Goal: Task Accomplishment & Management: Use online tool/utility

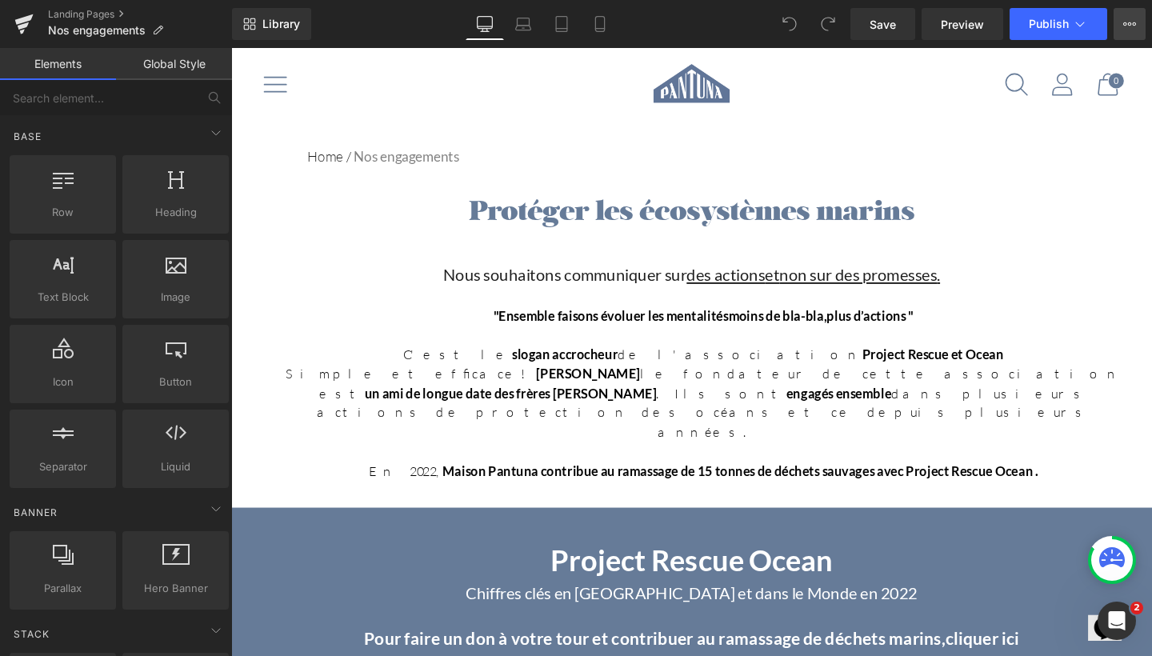
click at [1131, 31] on button "View Live Page View with current Template Save Template to Library Schedule Pub…" at bounding box center [1130, 24] width 32 height 32
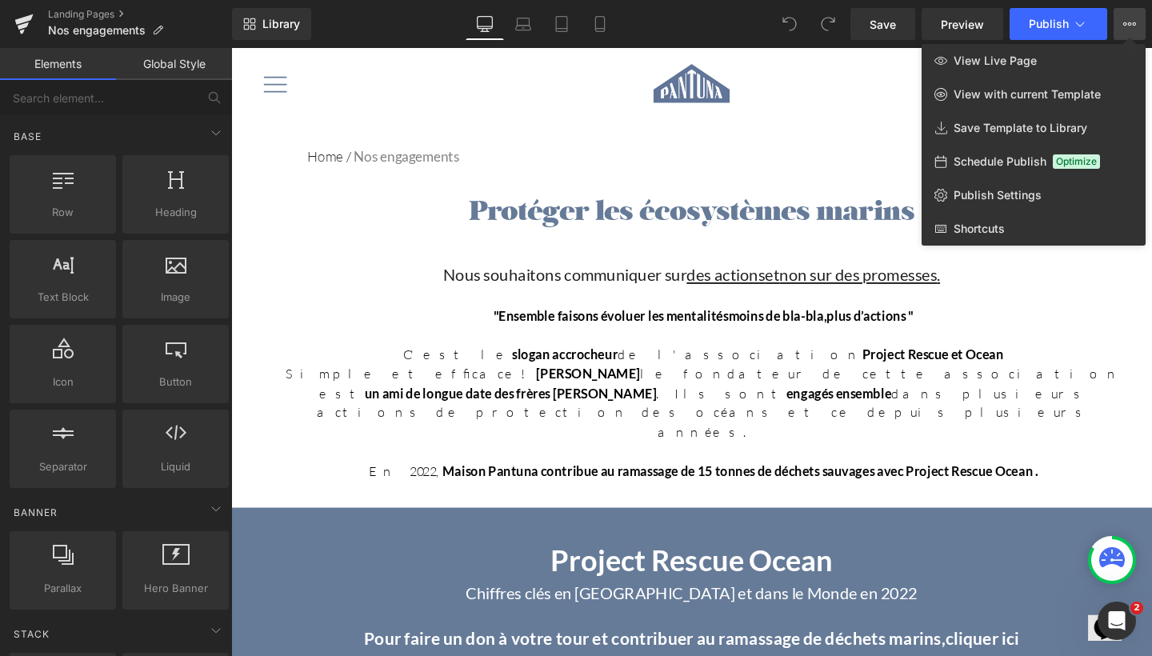
click at [1131, 31] on button "View Live Page View with current Template Save Template to Library Schedule Pub…" at bounding box center [1130, 24] width 32 height 32
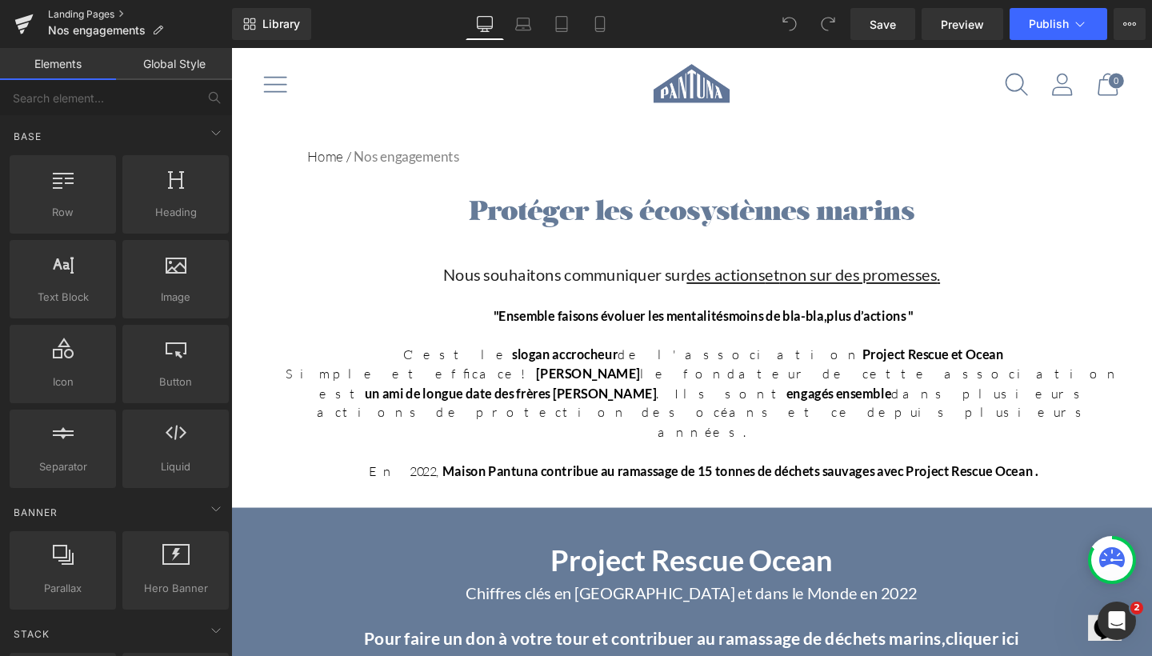
click at [102, 10] on link "Landing Pages" at bounding box center [140, 14] width 184 height 13
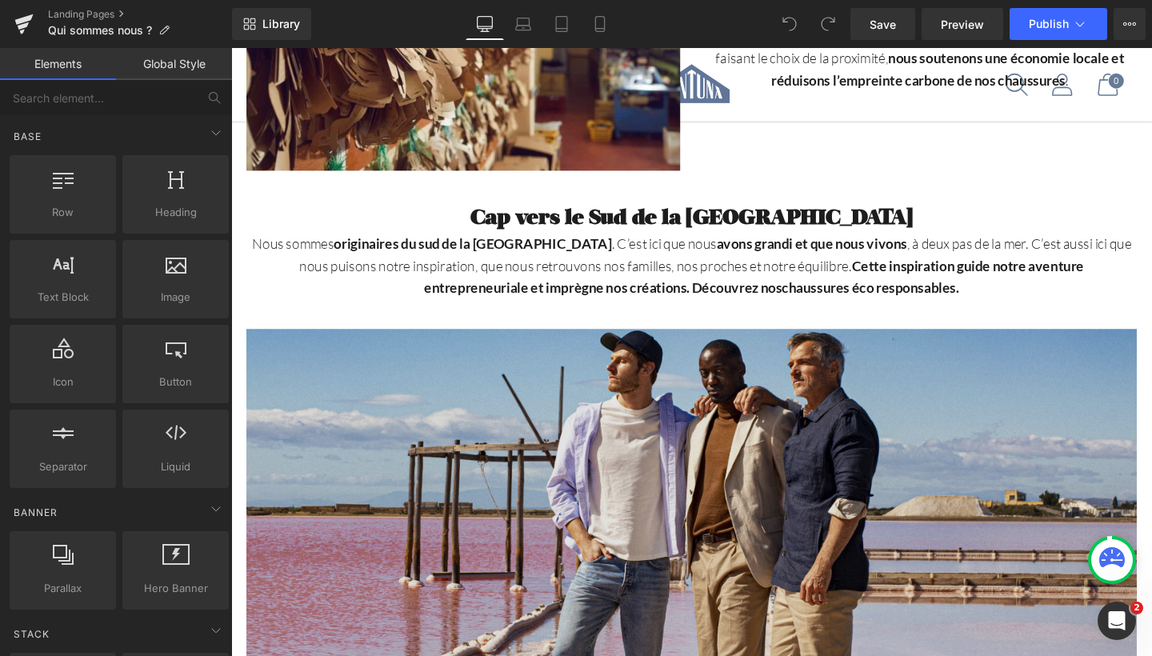
scroll to position [2705, 0]
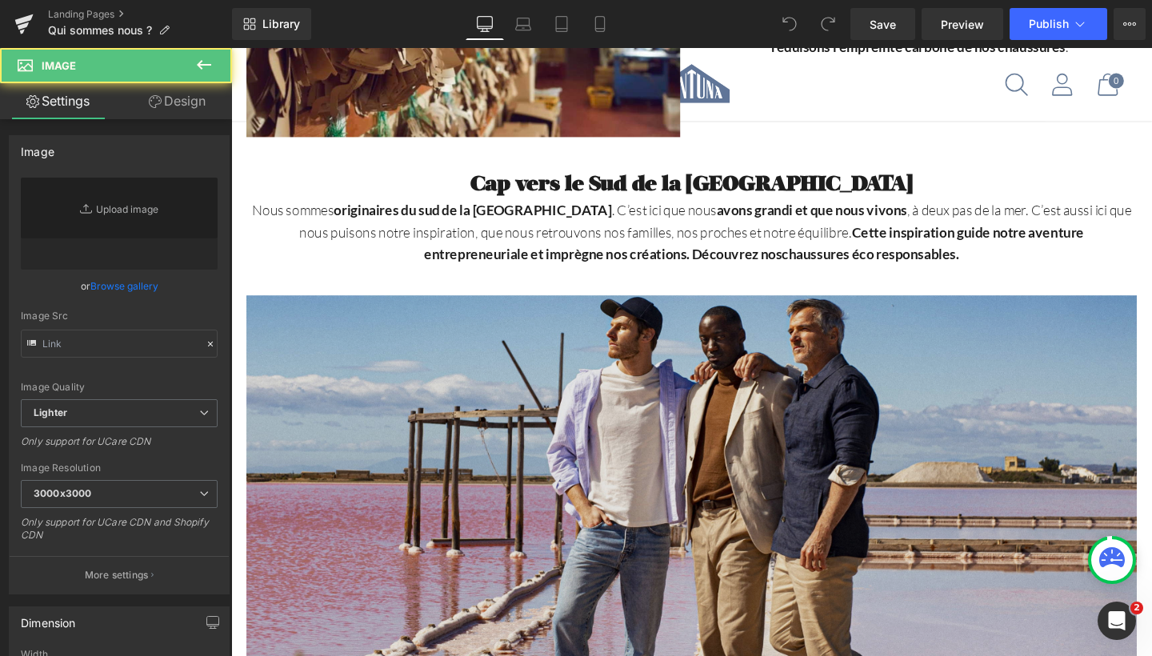
click at [626, 455] on img at bounding box center [715, 571] width 936 height 526
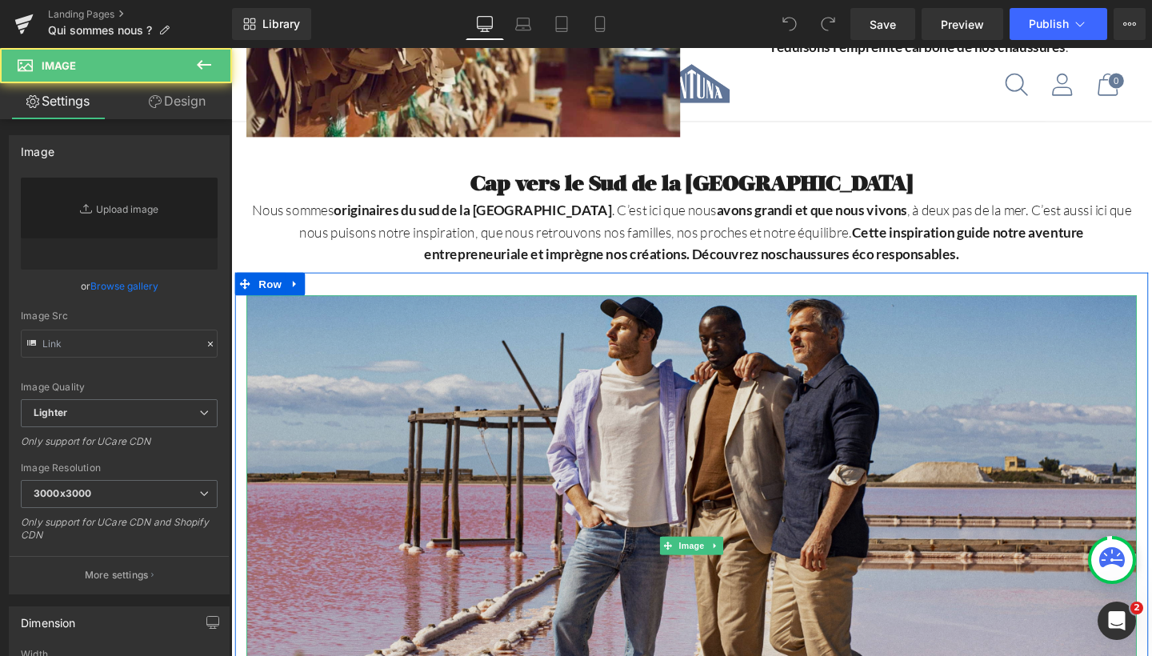
type input "[URL][DOMAIN_NAME]"
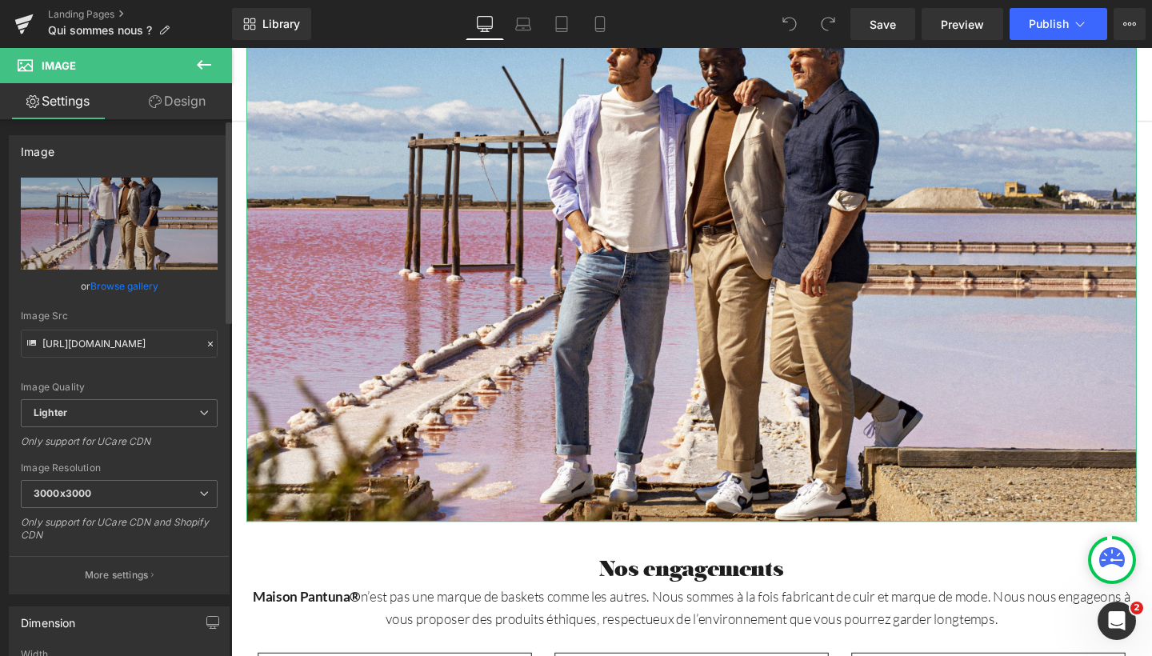
scroll to position [0, 0]
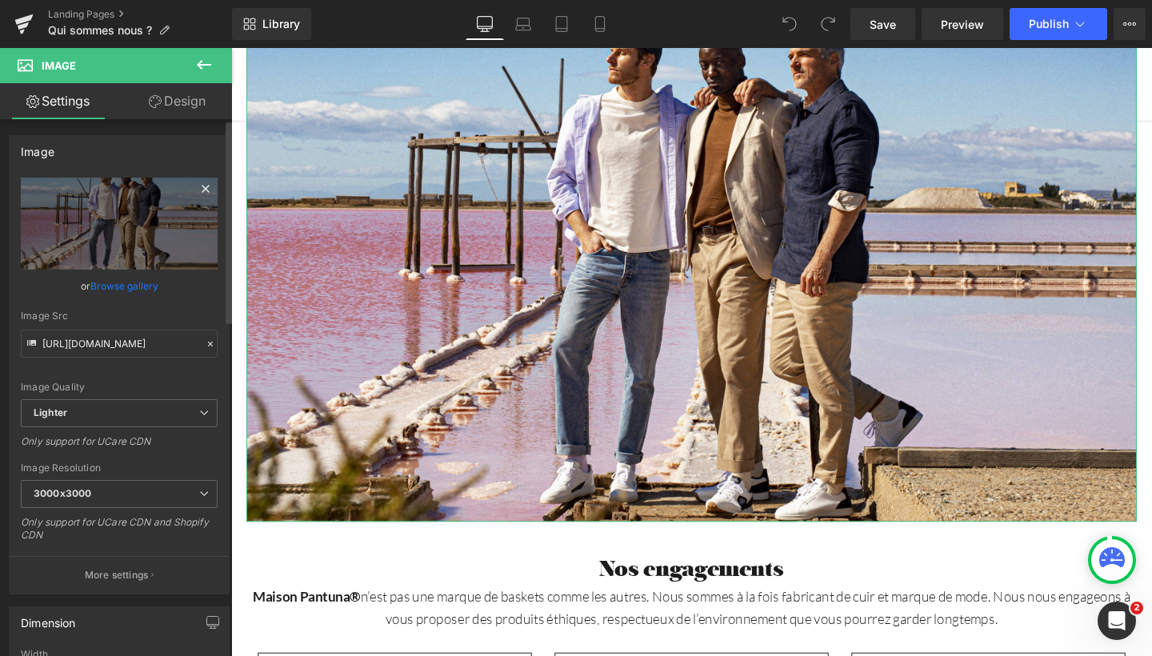
click at [202, 191] on icon at bounding box center [205, 188] width 7 height 7
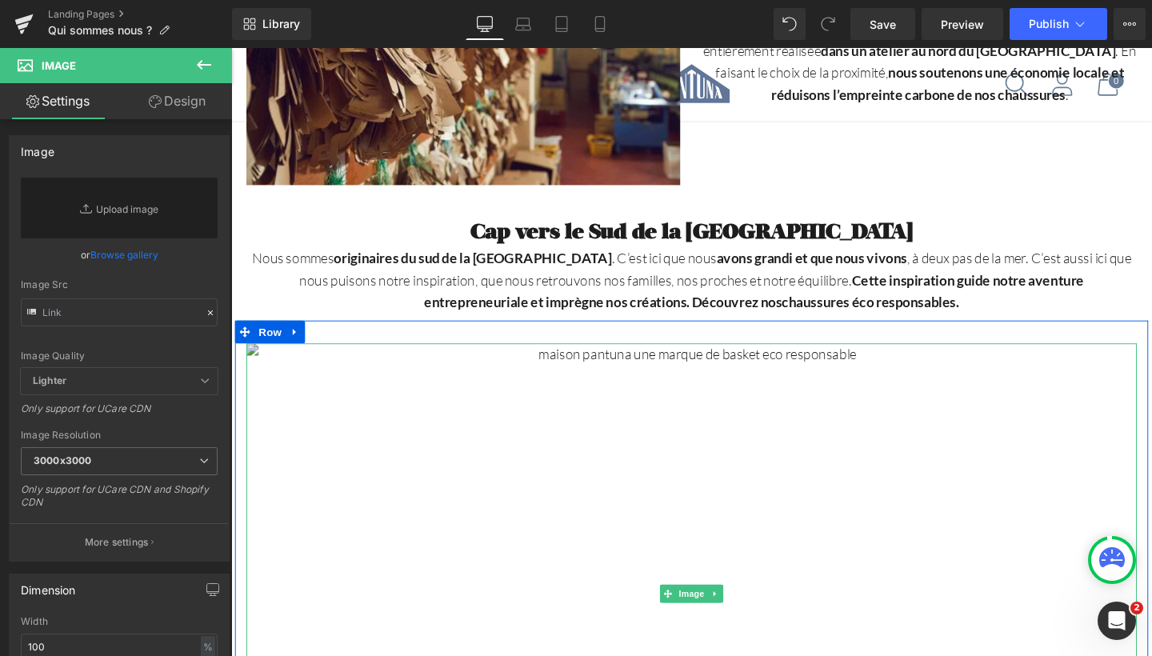
scroll to position [2687, 0]
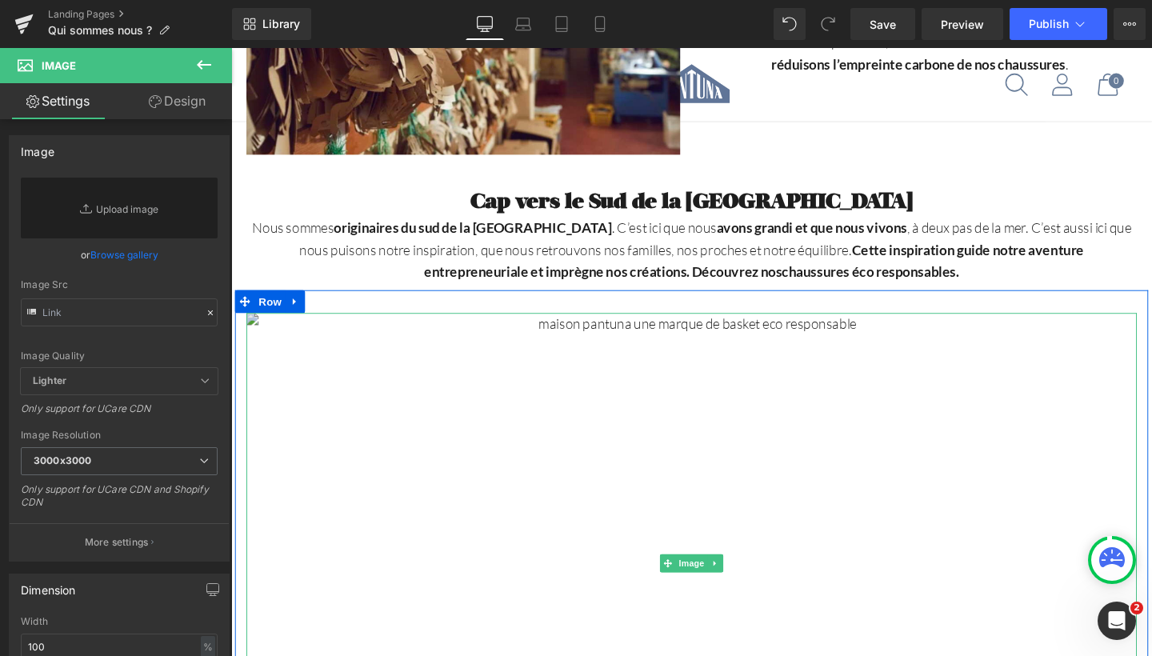
click at [450, 326] on img at bounding box center [715, 589] width 936 height 526
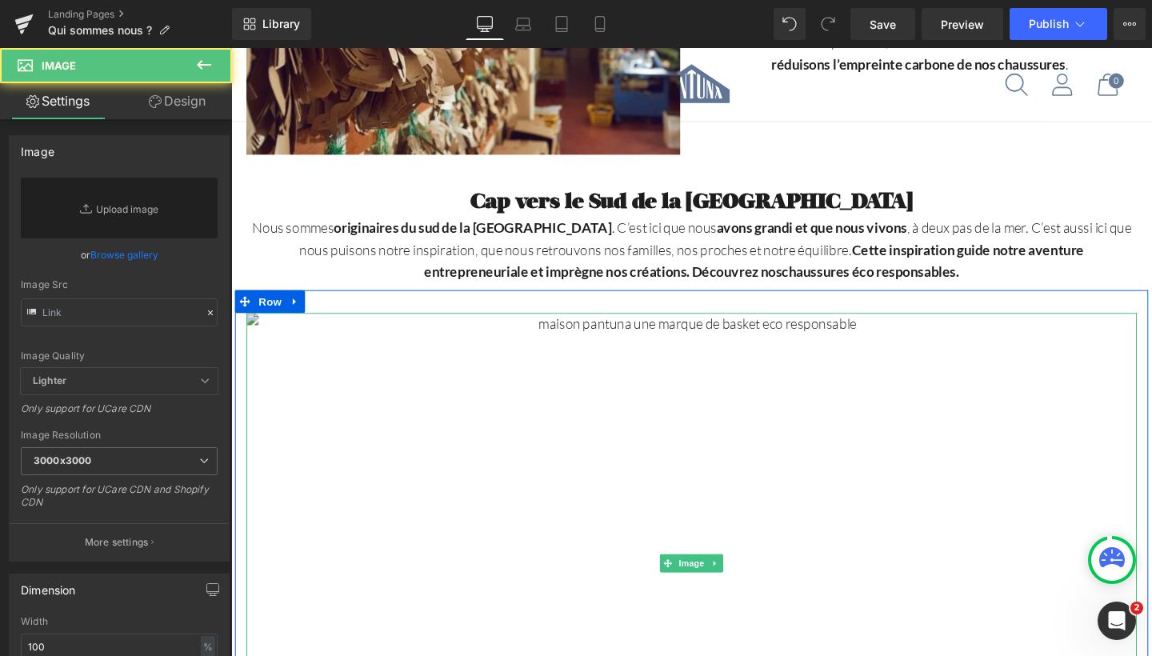
click at [379, 455] on img at bounding box center [715, 589] width 936 height 526
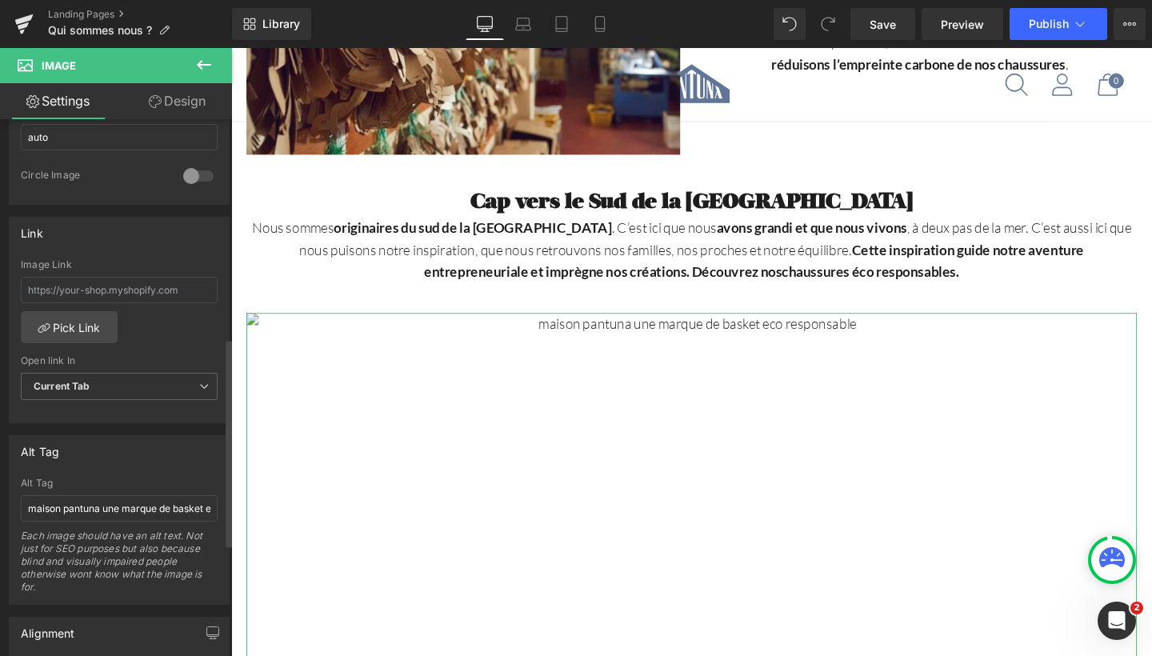
scroll to position [562, 0]
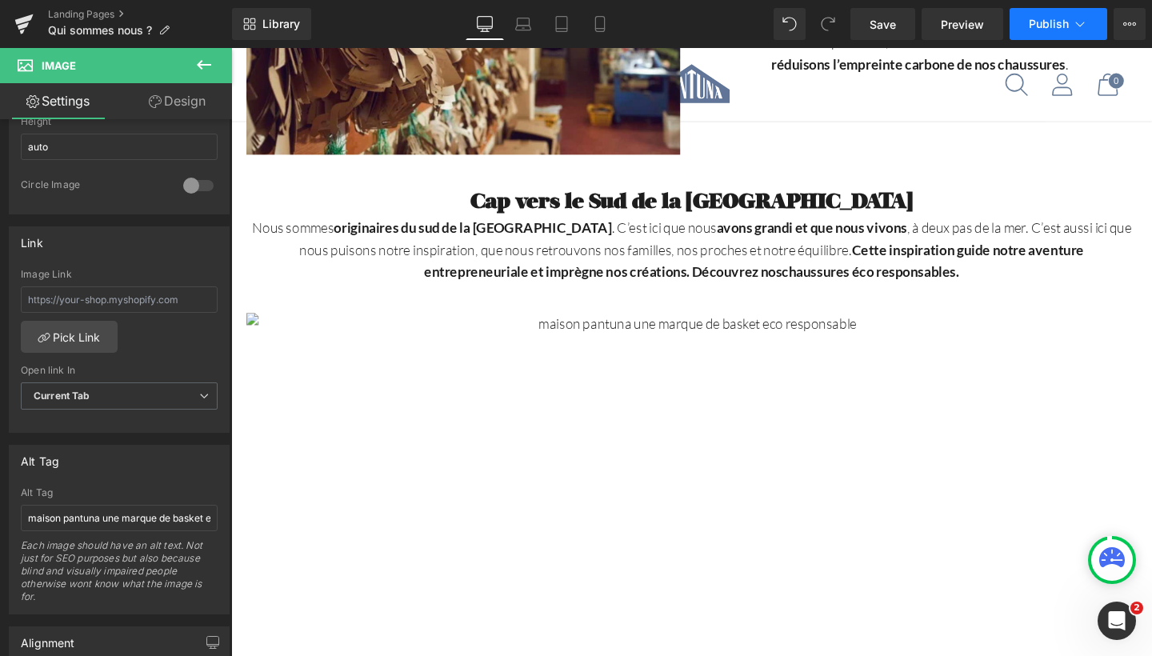
click at [1066, 20] on span "Publish" at bounding box center [1049, 24] width 40 height 13
